Goal: Transaction & Acquisition: Book appointment/travel/reservation

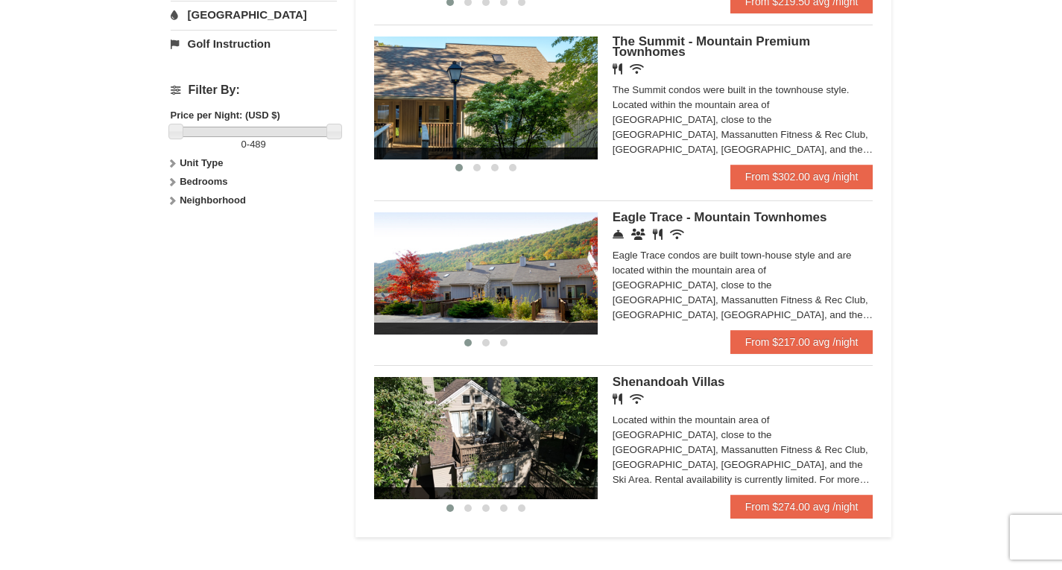
scroll to position [596, 0]
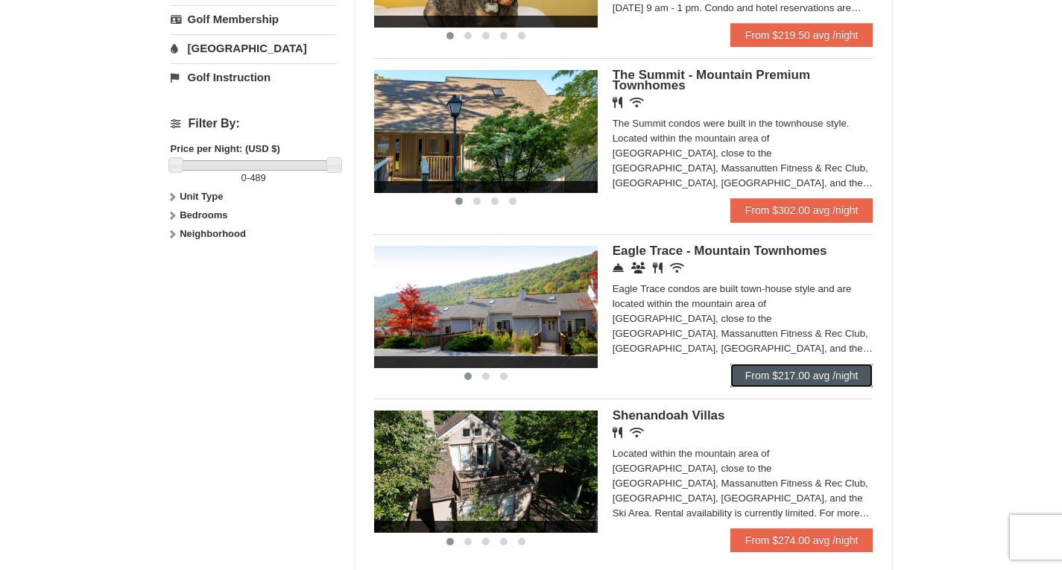
click at [773, 373] on link "From $217.00 avg /night" at bounding box center [801, 376] width 143 height 24
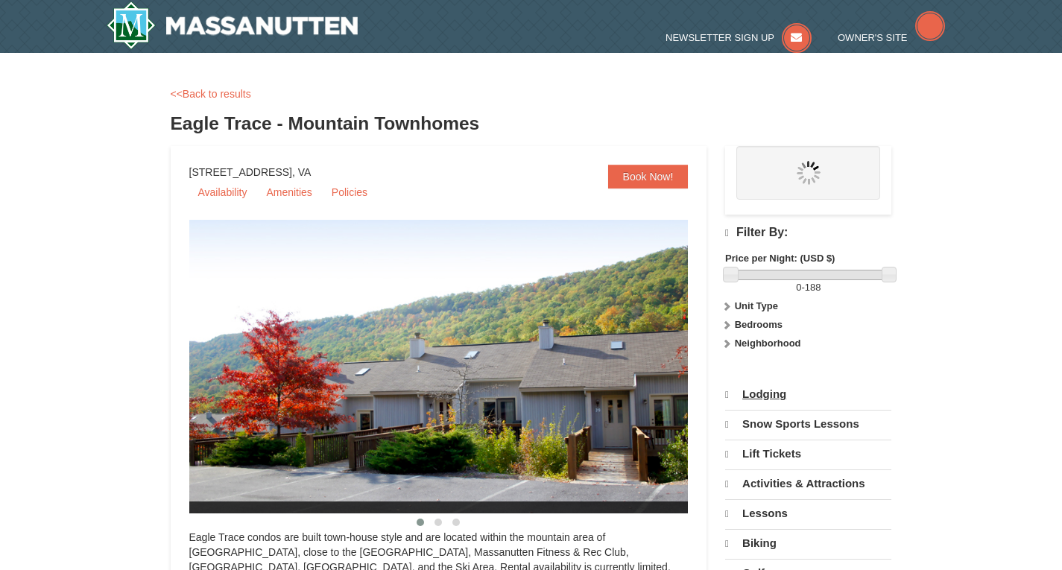
select select "9"
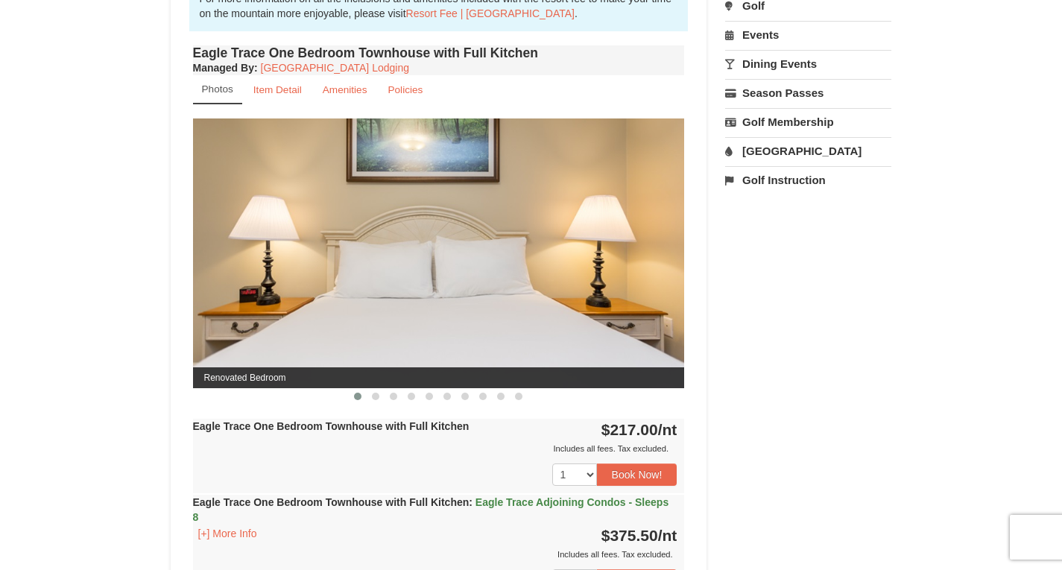
scroll to position [447, 0]
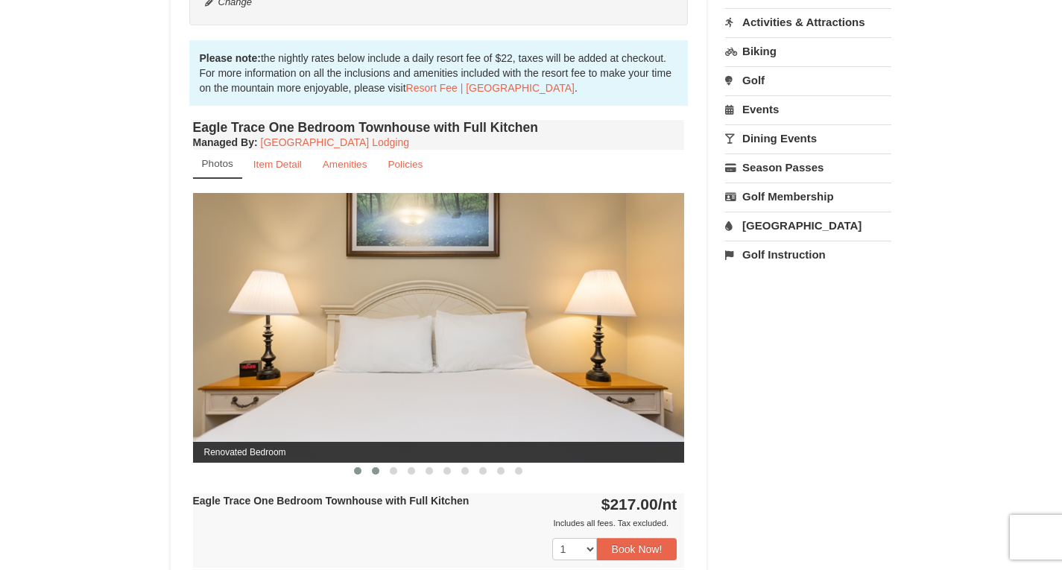
click at [372, 469] on span at bounding box center [375, 470] width 7 height 7
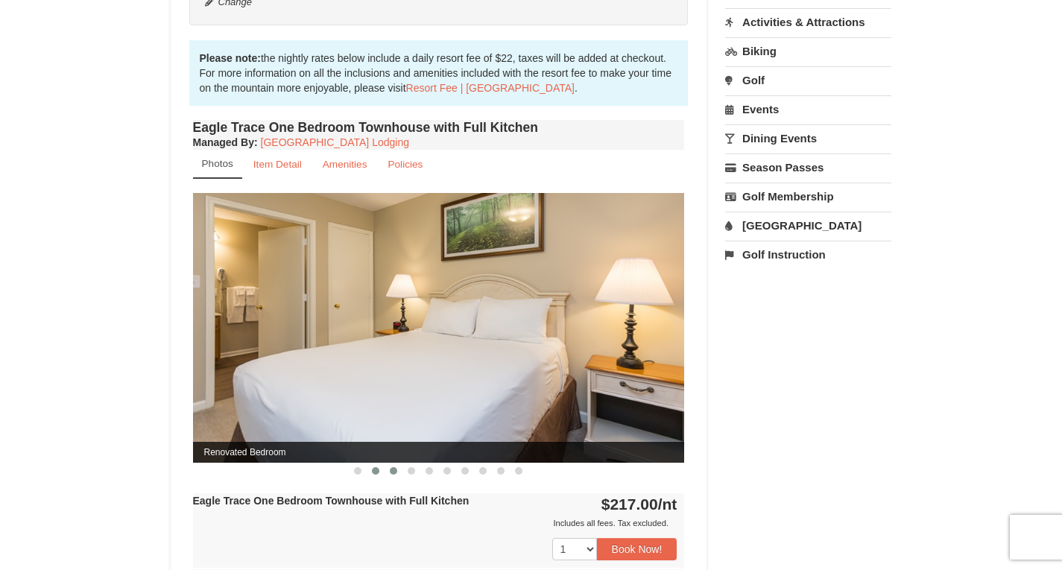
click at [393, 472] on span at bounding box center [393, 470] width 7 height 7
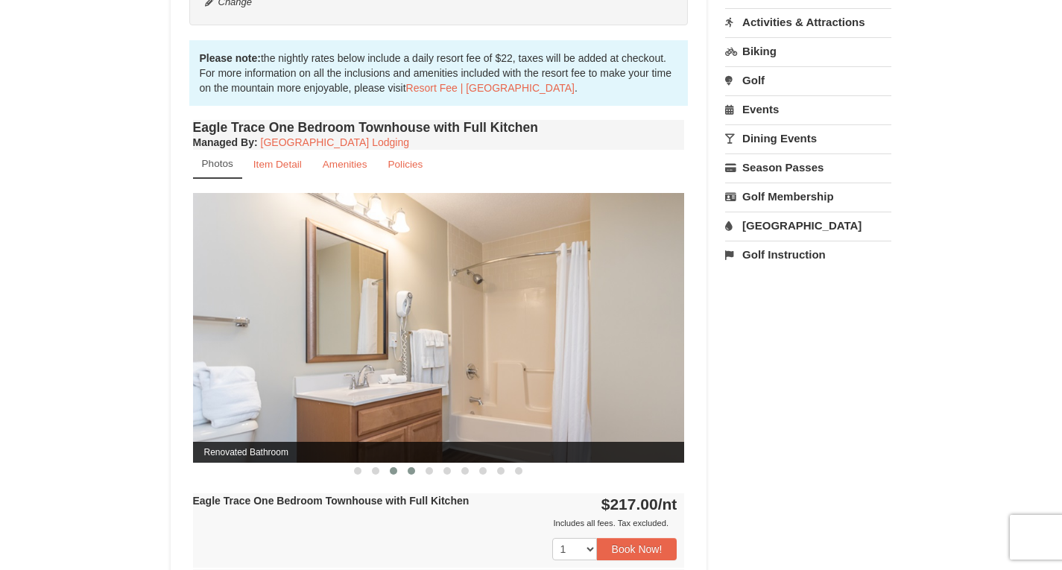
click at [407, 472] on span at bounding box center [410, 470] width 7 height 7
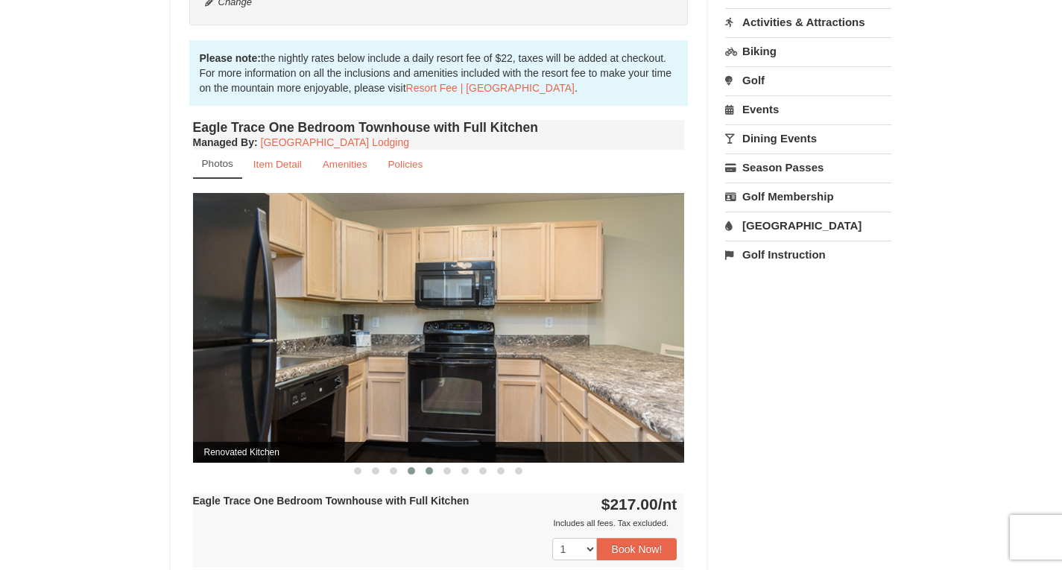
click at [433, 473] on button at bounding box center [429, 470] width 18 height 15
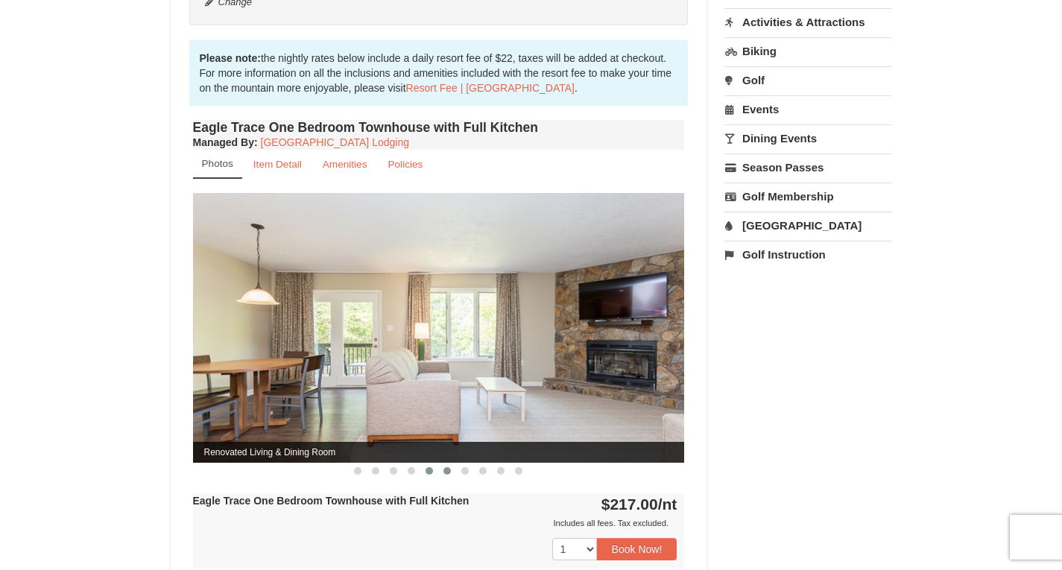
click at [451, 473] on button at bounding box center [447, 470] width 18 height 15
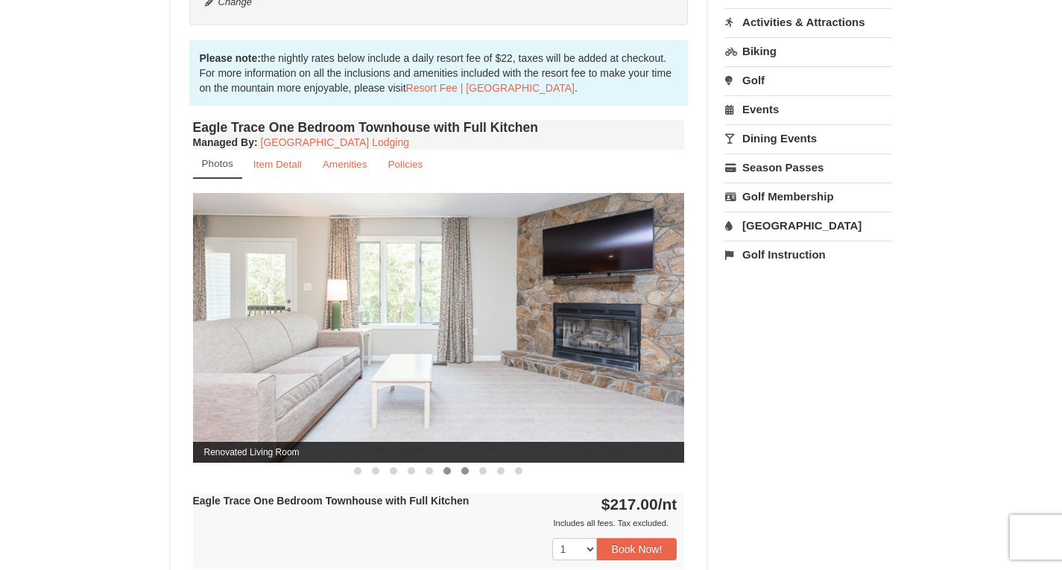
click at [463, 473] on span at bounding box center [464, 470] width 7 height 7
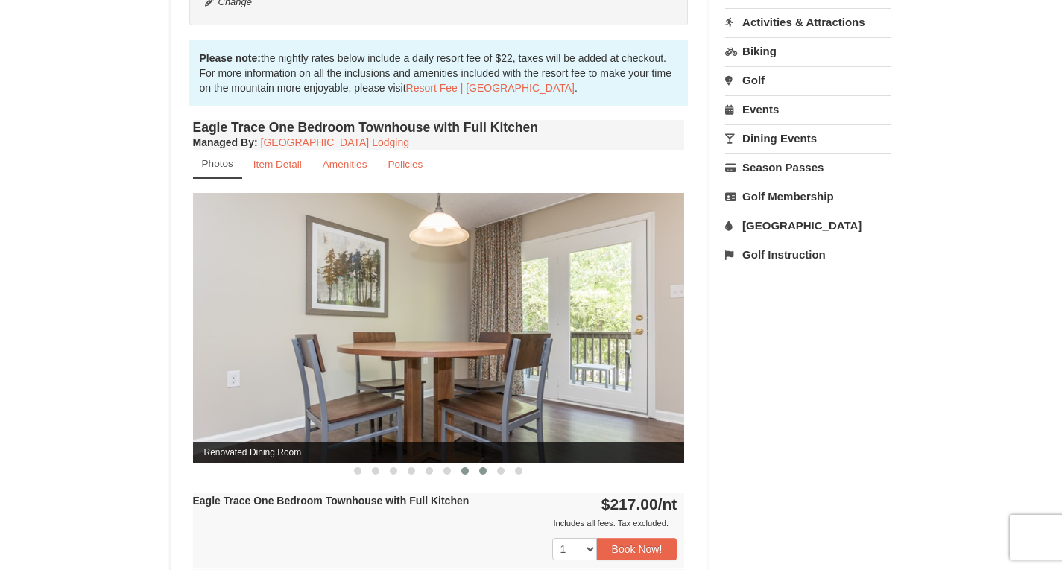
click at [486, 473] on button at bounding box center [483, 470] width 18 height 15
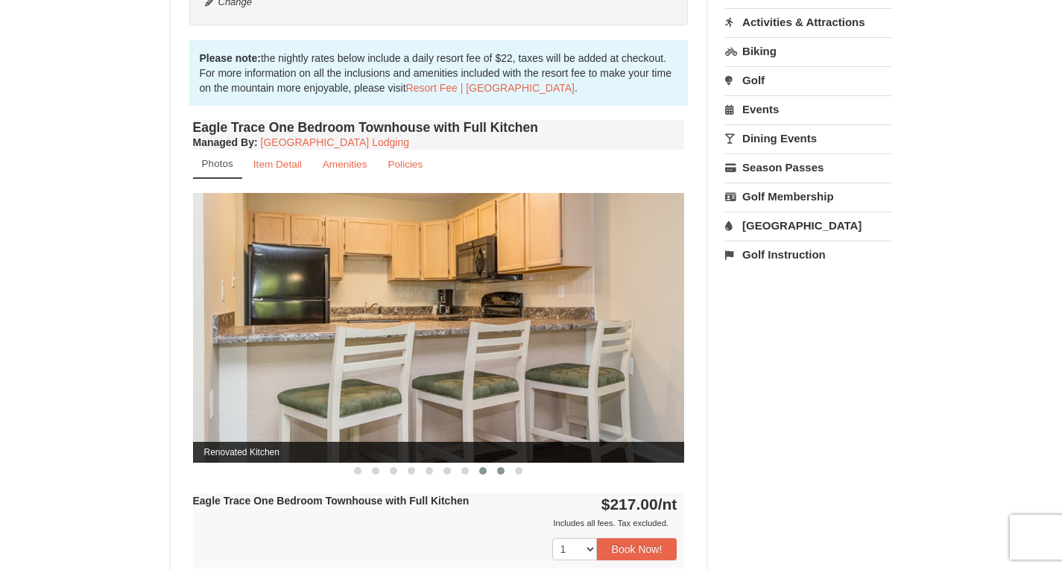
click at [499, 472] on span at bounding box center [500, 470] width 7 height 7
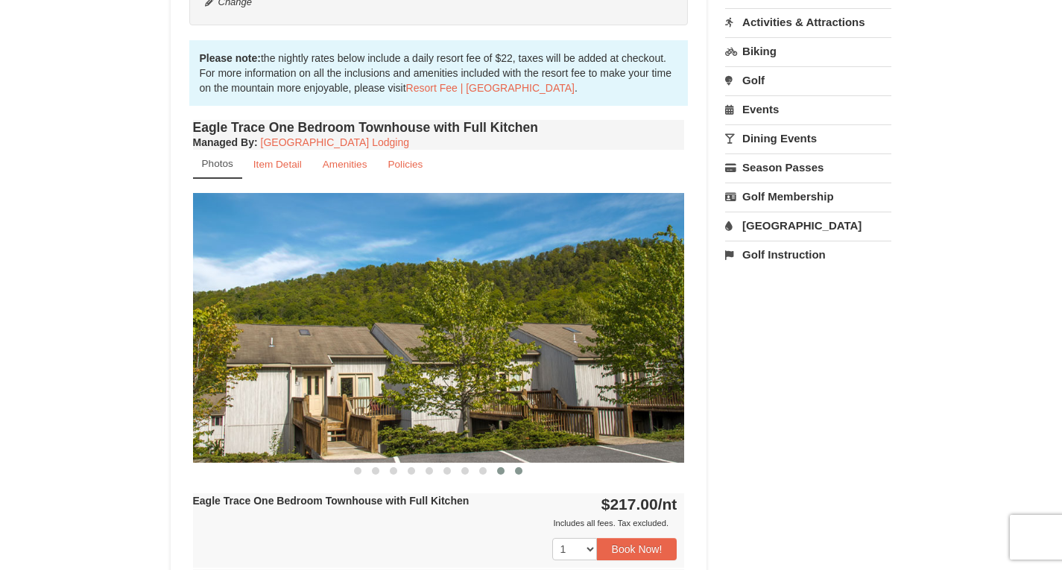
click at [517, 474] on span at bounding box center [518, 470] width 7 height 7
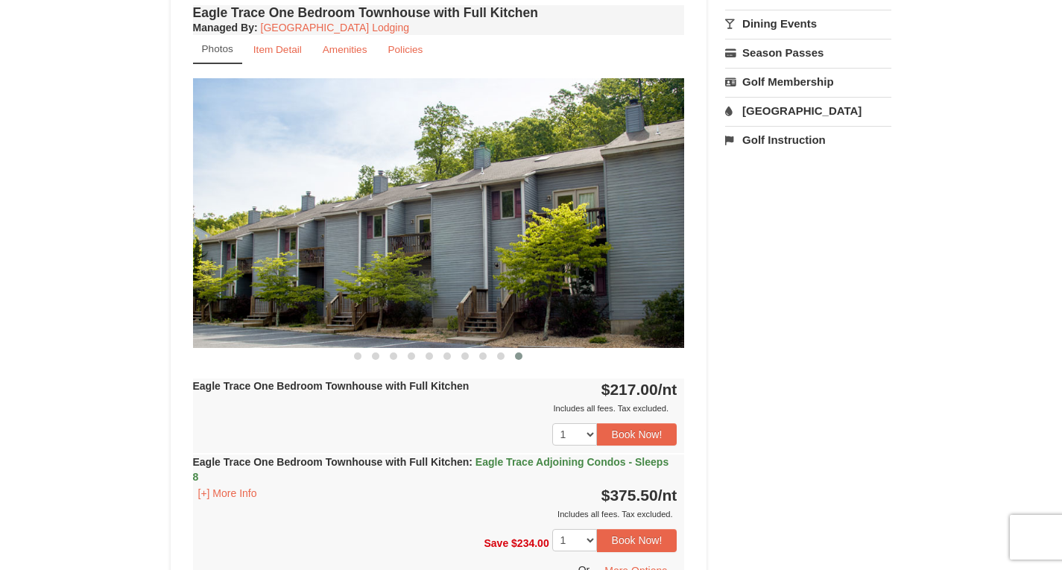
scroll to position [596, 0]
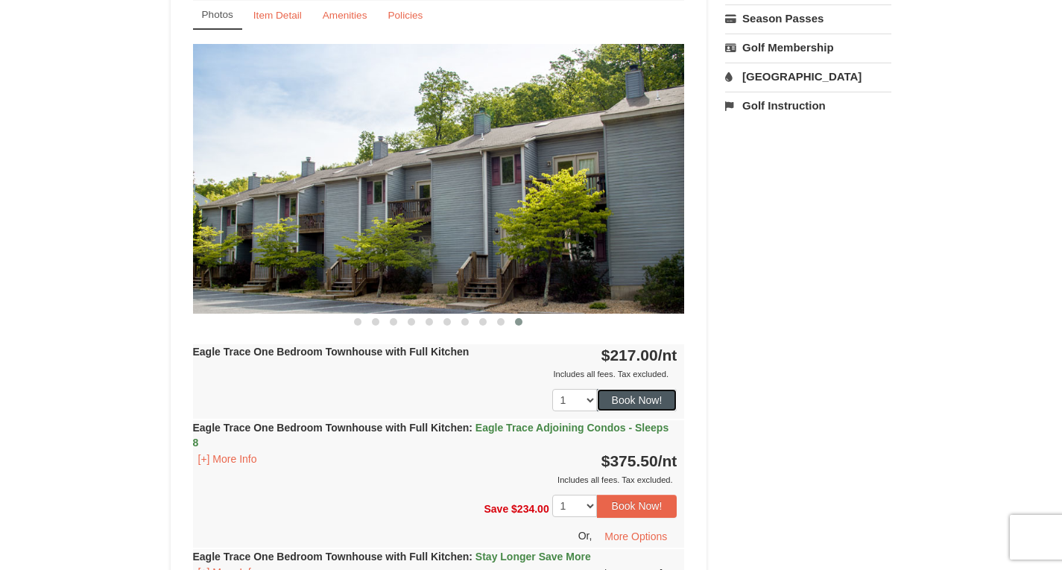
click at [641, 397] on button "Book Now!" at bounding box center [637, 400] width 80 height 22
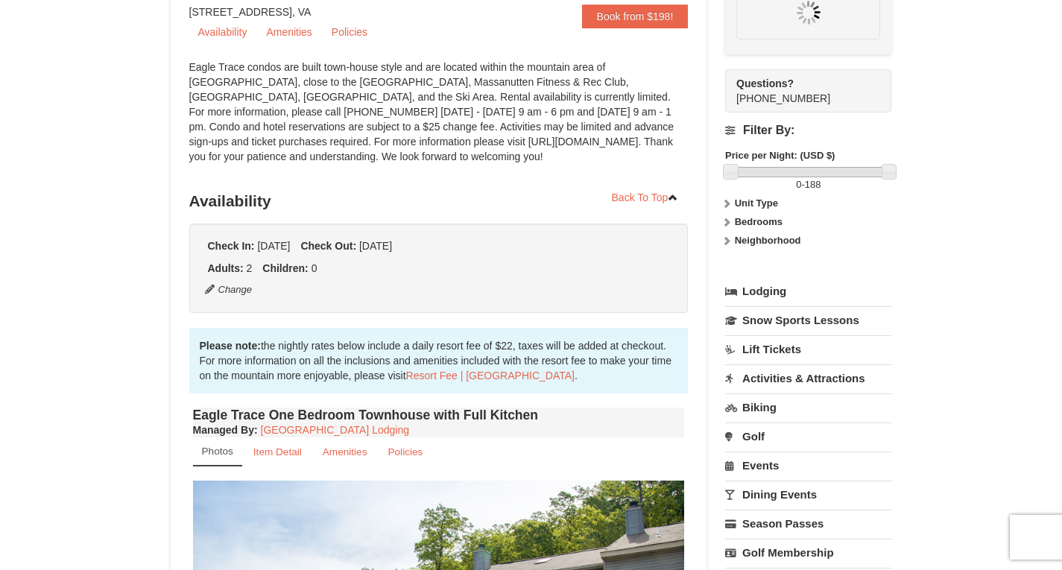
scroll to position [145, 0]
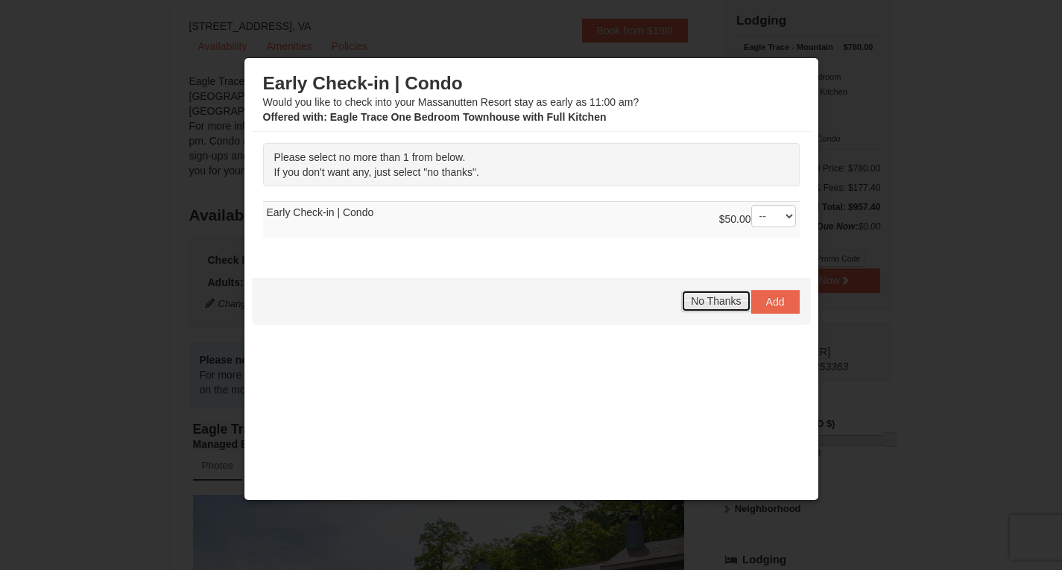
click at [718, 305] on span "No Thanks" at bounding box center [716, 301] width 50 height 12
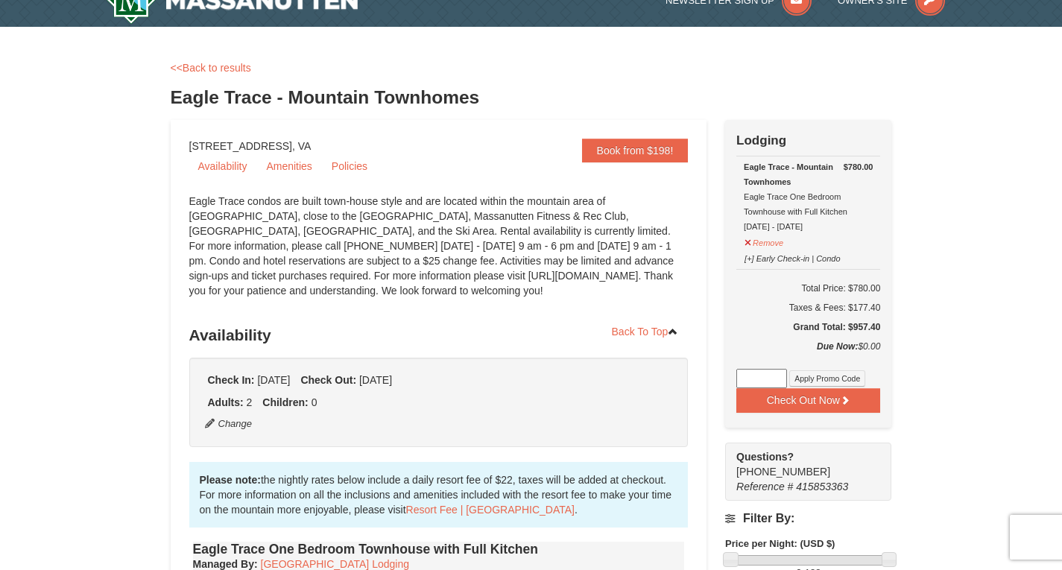
scroll to position [0, 0]
